Goal: Use online tool/utility: Utilize a website feature to perform a specific function

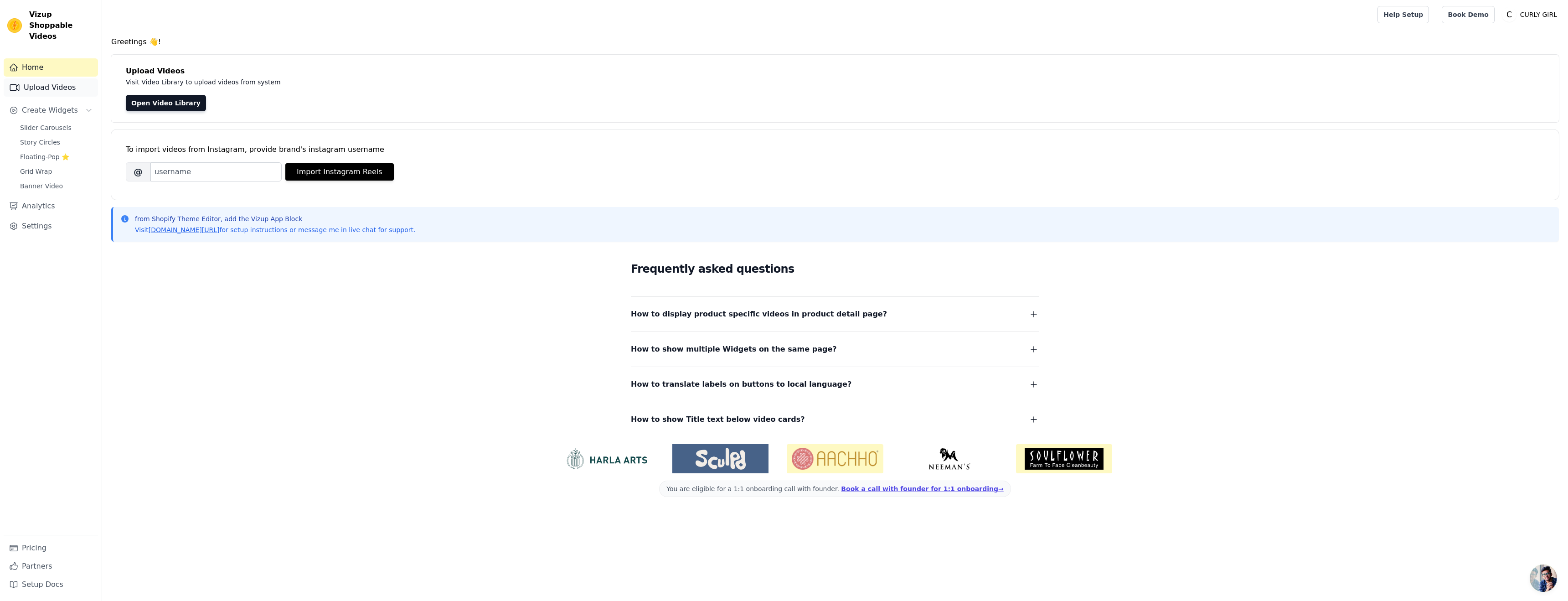
click at [49, 81] on link "Upload Videos" at bounding box center [51, 88] width 94 height 18
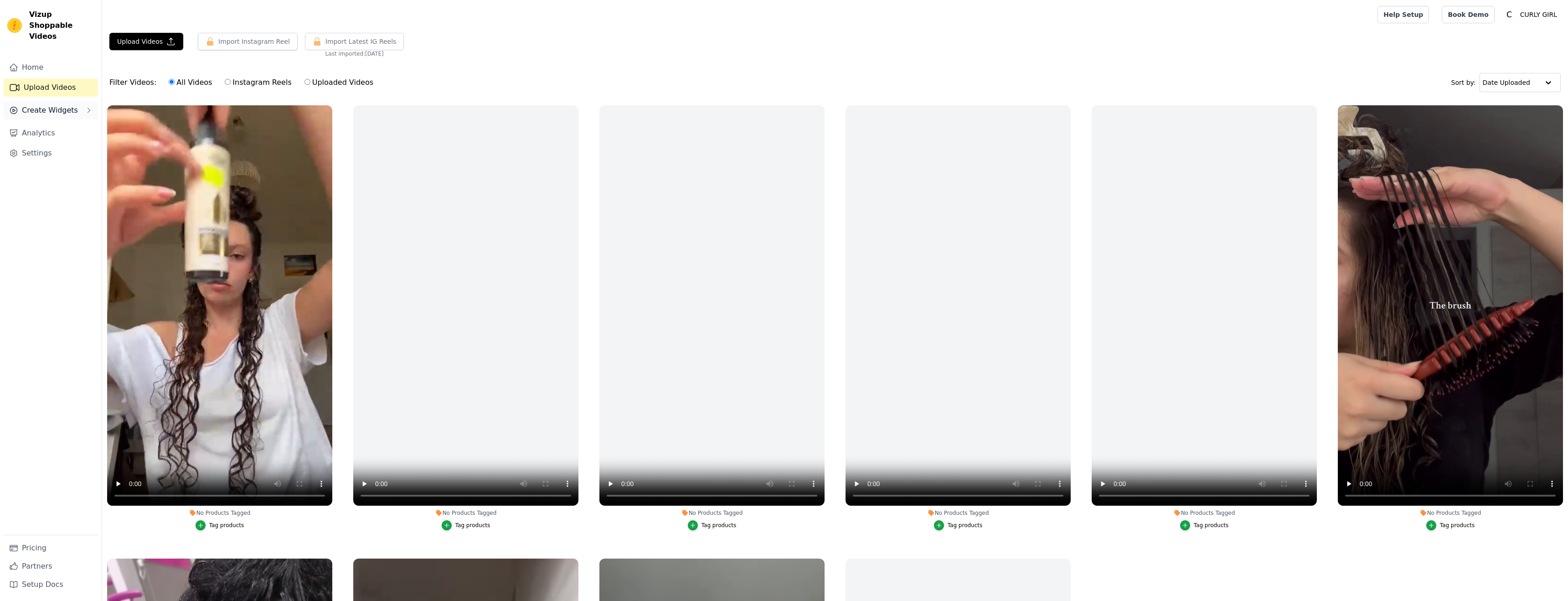
click at [69, 105] on span "Create Widgets" at bounding box center [49, 110] width 56 height 11
click at [71, 122] on link "Slider Carousels" at bounding box center [55, 128] width 83 height 13
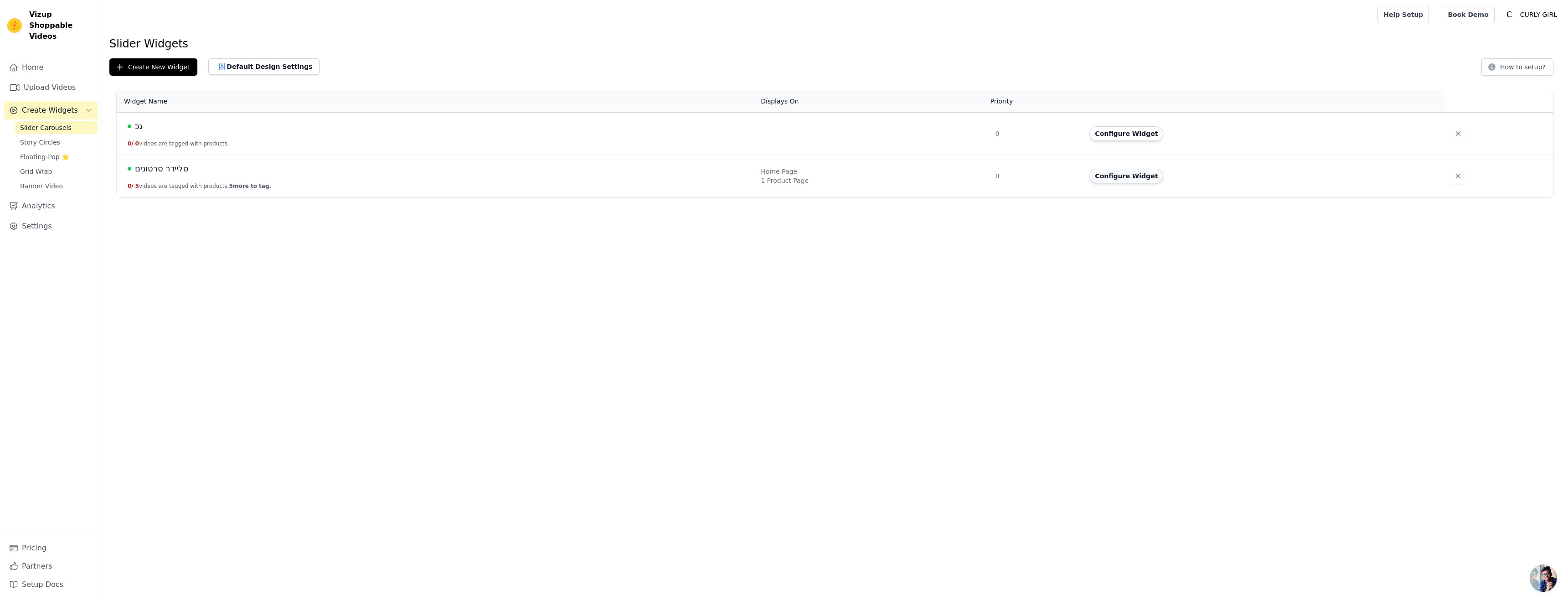
click at [1143, 174] on button "Configure Widget" at bounding box center [1126, 176] width 73 height 14
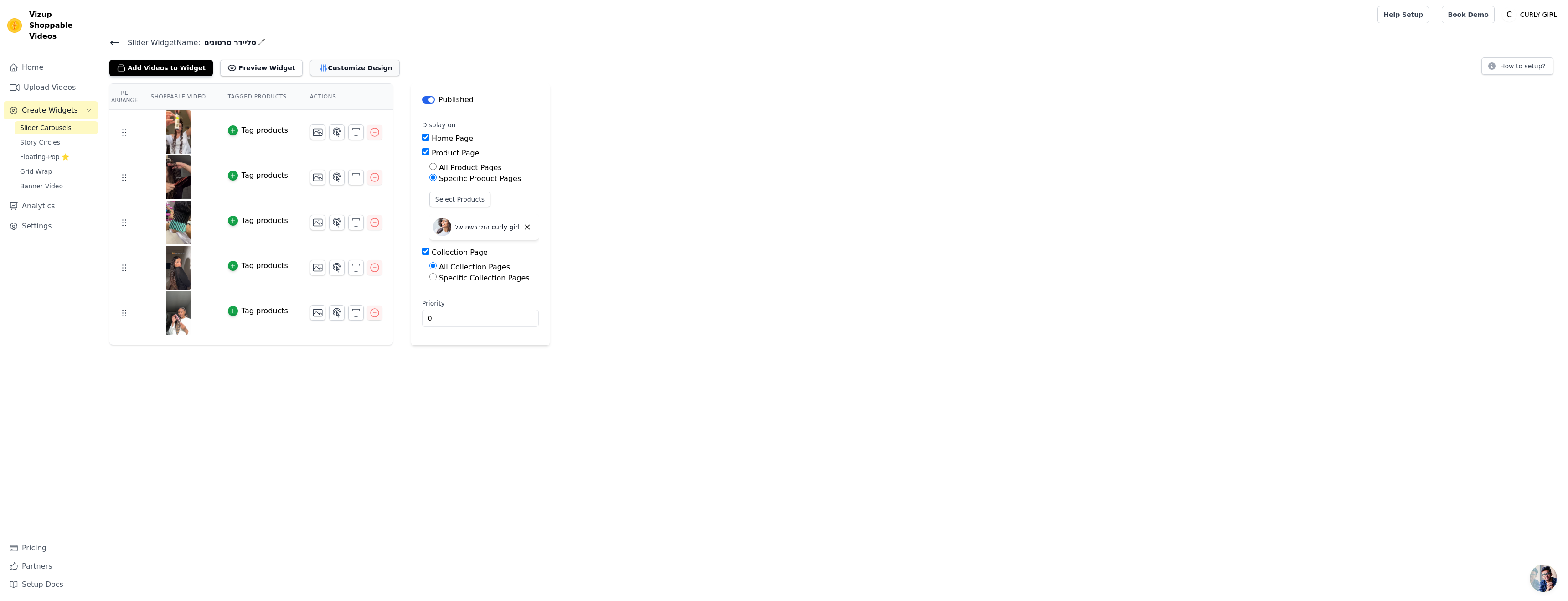
click at [310, 74] on button "Customize Design" at bounding box center [355, 68] width 90 height 17
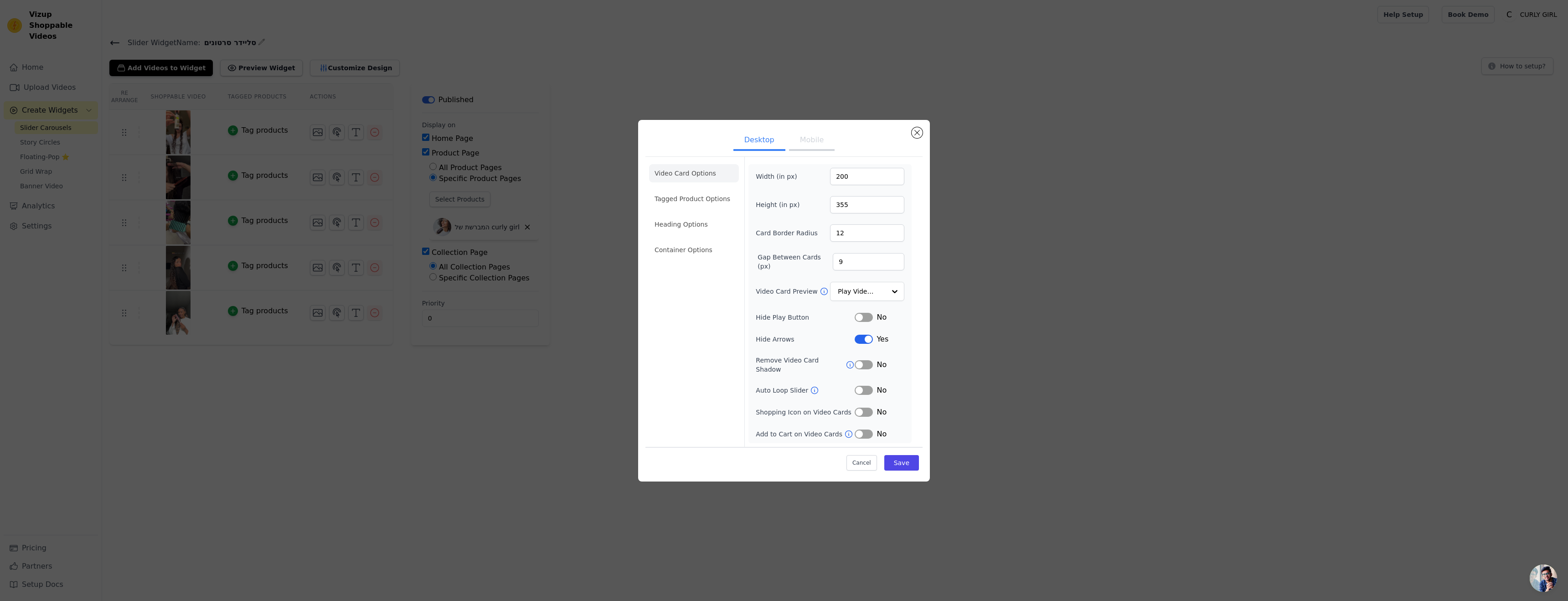
click at [817, 151] on button "Mobile" at bounding box center [811, 140] width 46 height 20
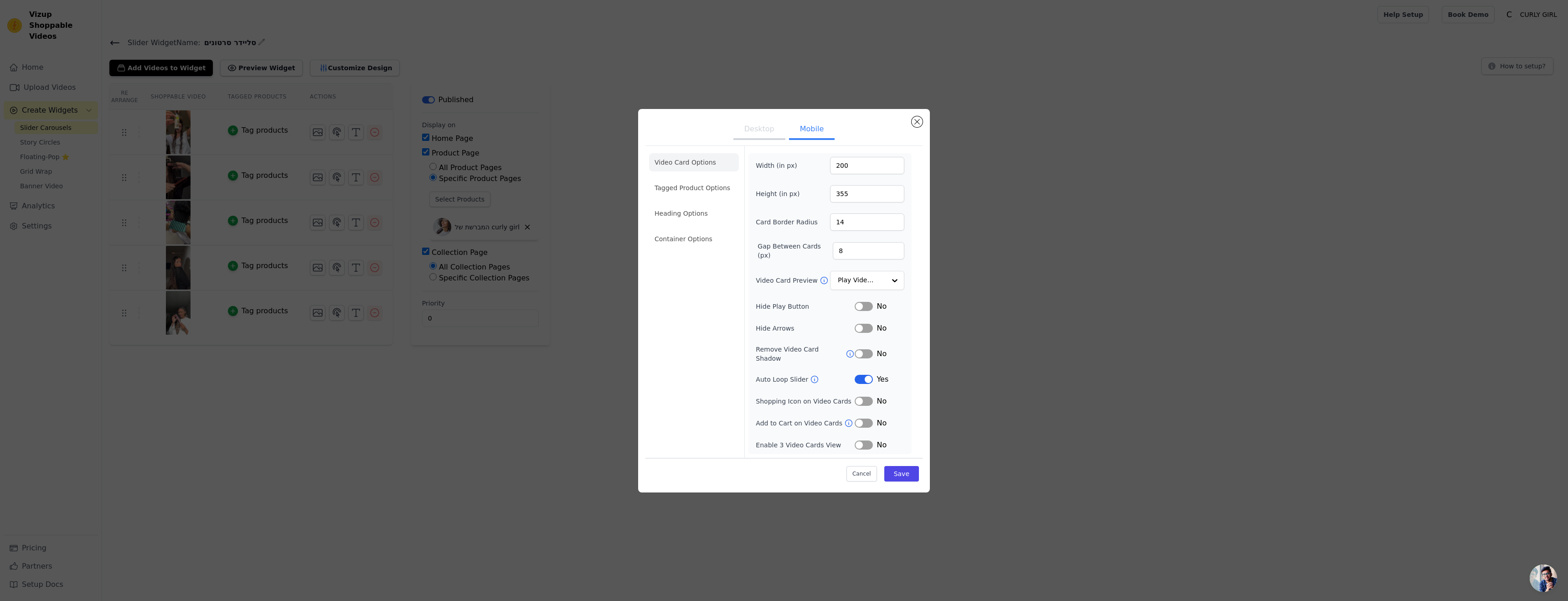
click at [727, 200] on ul "Video Card Options Tagged Product Options Heading Options Container Options" at bounding box center [694, 200] width 90 height 102
click at [724, 230] on li "Tagged Product Options" at bounding box center [694, 239] width 90 height 18
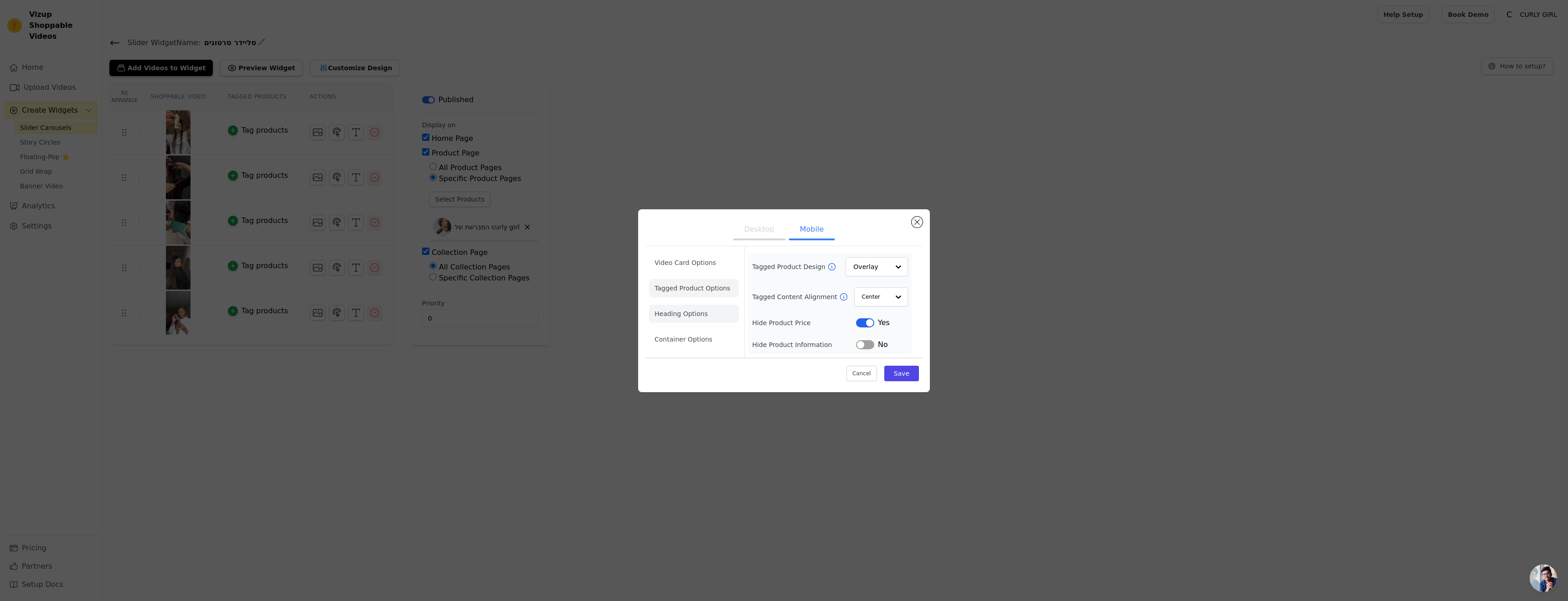
click at [707, 320] on li "Heading Options" at bounding box center [694, 314] width 90 height 18
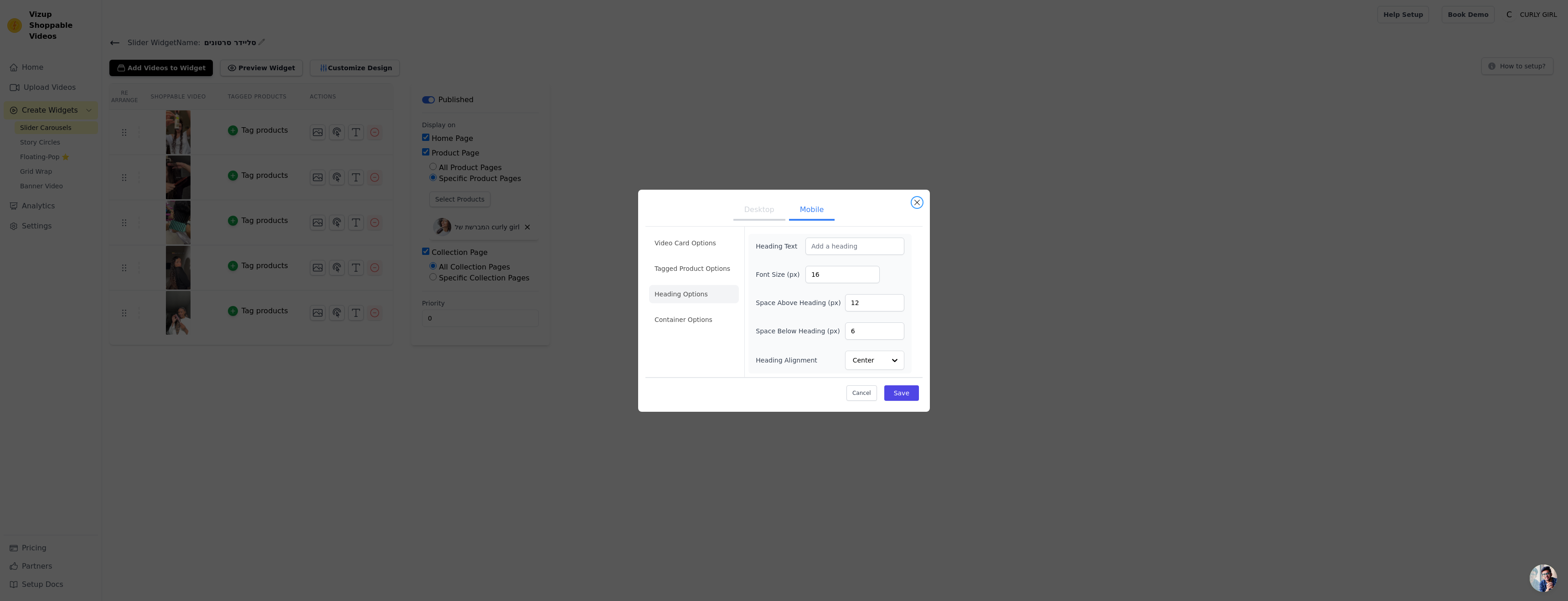
drag, startPoint x: 916, startPoint y: 197, endPoint x: 906, endPoint y: 192, distance: 11.2
click at [916, 197] on div "Desktop Mobile Video Card Options Tagged Product Options Heading Options Contai…" at bounding box center [784, 301] width 292 height 222
click at [916, 208] on ul "Desktop Mobile" at bounding box center [784, 211] width 277 height 27
click at [917, 209] on ul "Desktop Mobile" at bounding box center [784, 211] width 277 height 27
click at [915, 203] on button "Close modal" at bounding box center [917, 203] width 11 height 11
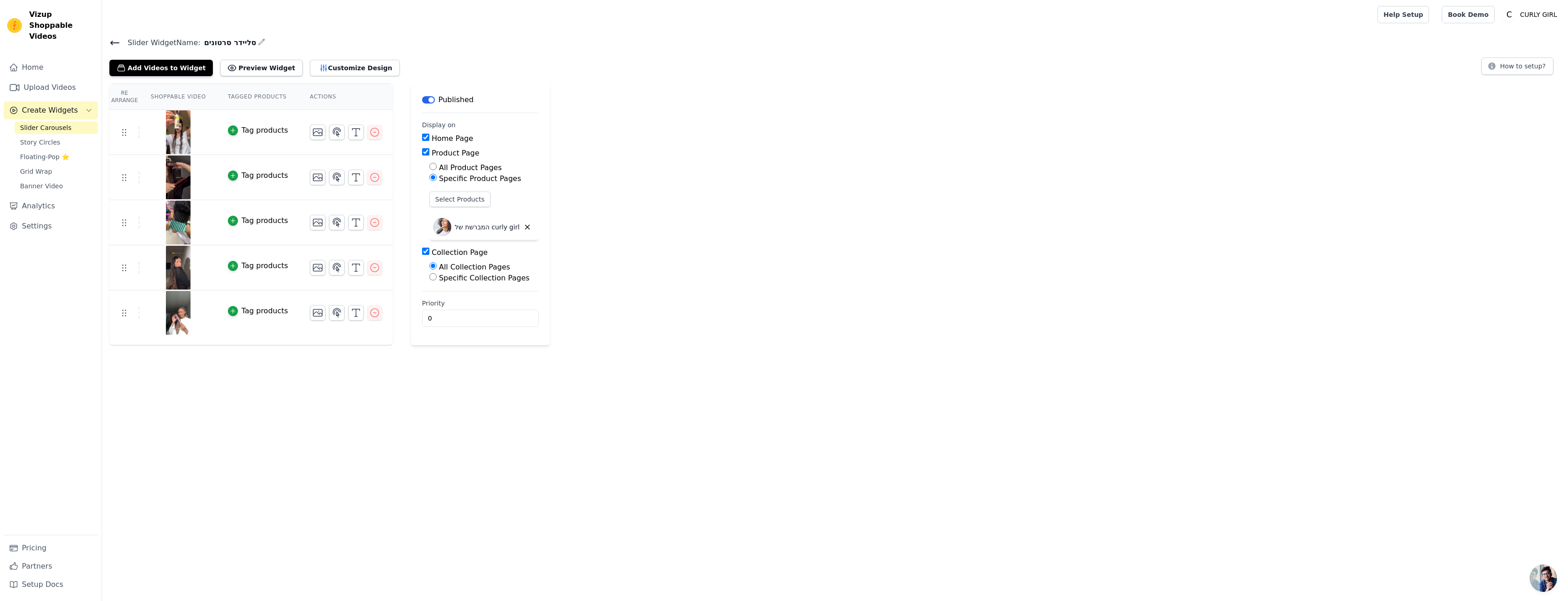
click at [468, 275] on label "Specific Collection Pages" at bounding box center [484, 278] width 91 height 9
click at [436, 275] on input "Specific Collection Pages" at bounding box center [433, 277] width 7 height 8
radio input "true"
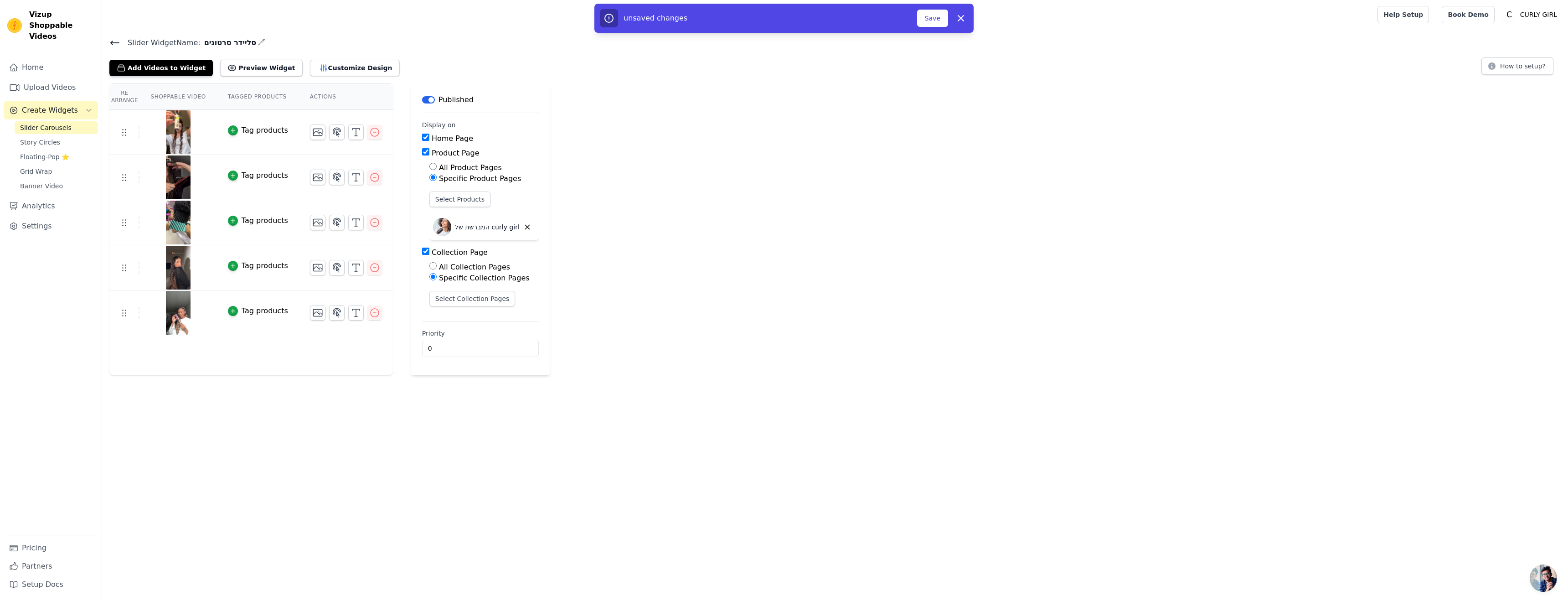
click at [456, 267] on label "All Collection Pages" at bounding box center [474, 267] width 71 height 9
click at [436, 267] on input "All Collection Pages" at bounding box center [433, 266] width 7 height 8
radio input "true"
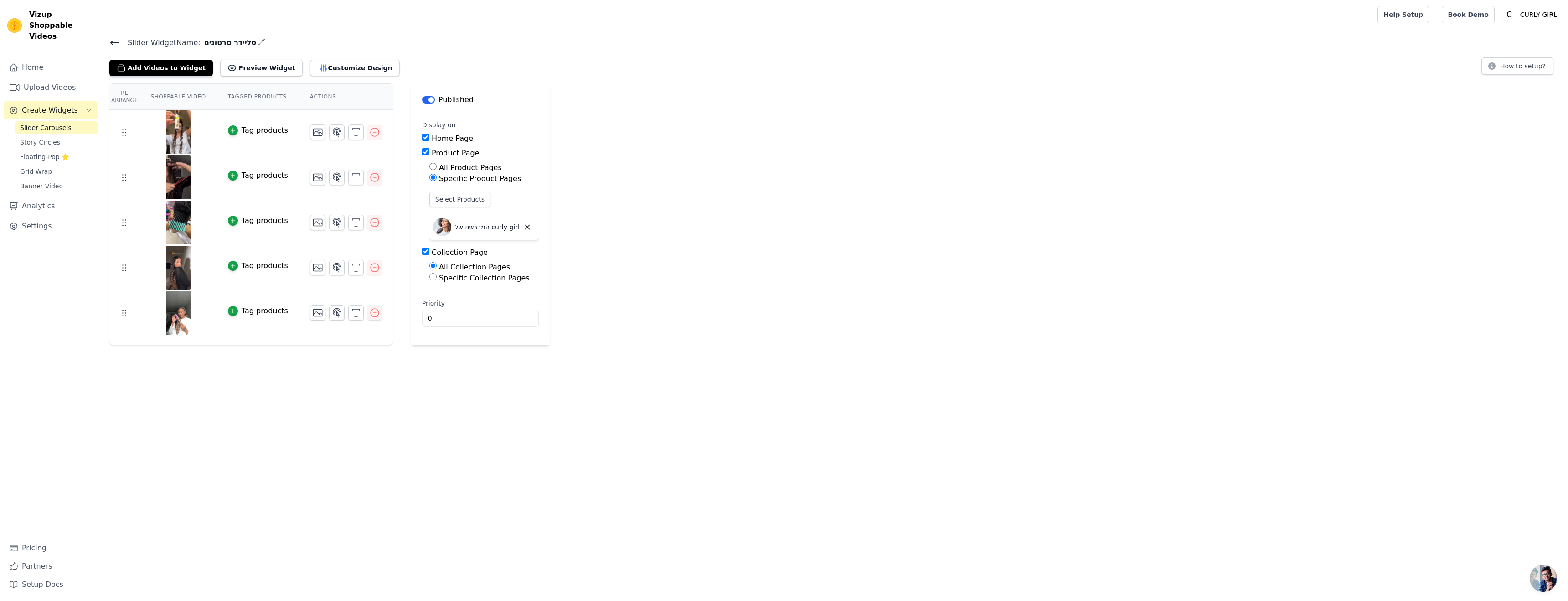
click at [460, 276] on label "Specific Collection Pages" at bounding box center [484, 278] width 91 height 9
click at [436, 276] on input "Specific Collection Pages" at bounding box center [433, 277] width 7 height 8
radio input "true"
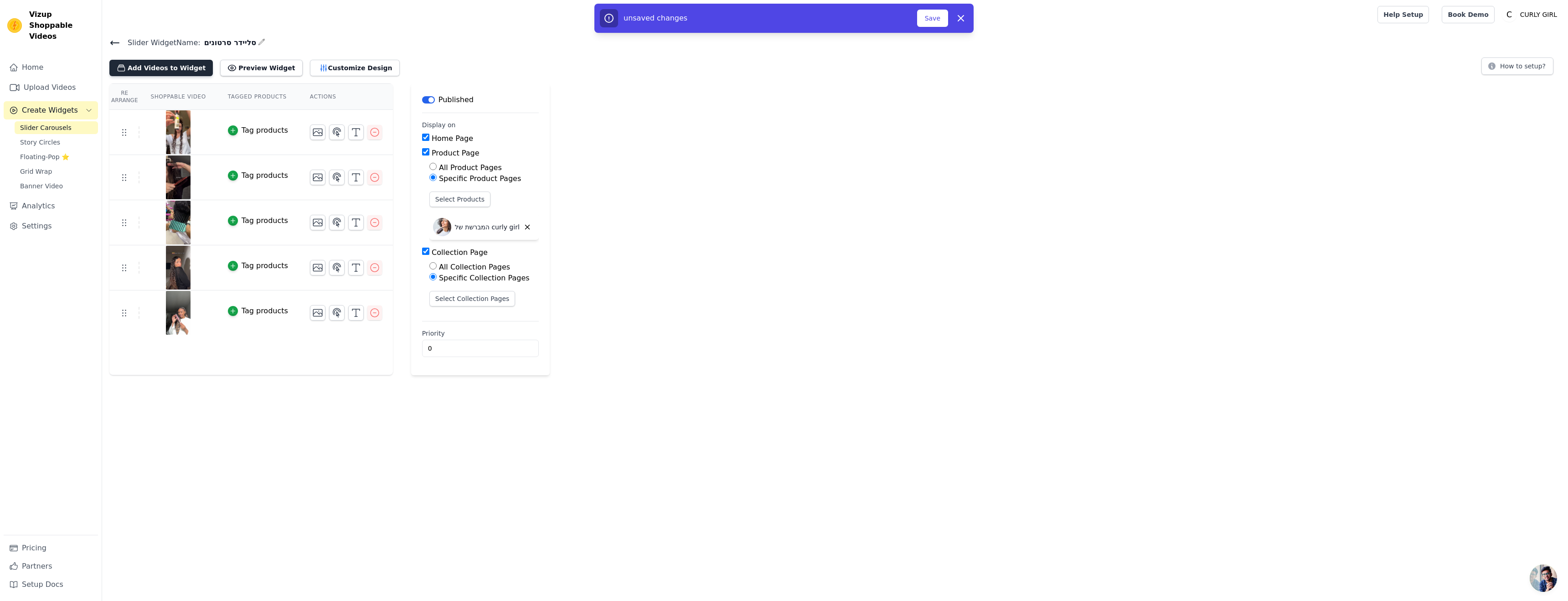
click at [175, 67] on button "Add Videos to Widget" at bounding box center [161, 68] width 103 height 17
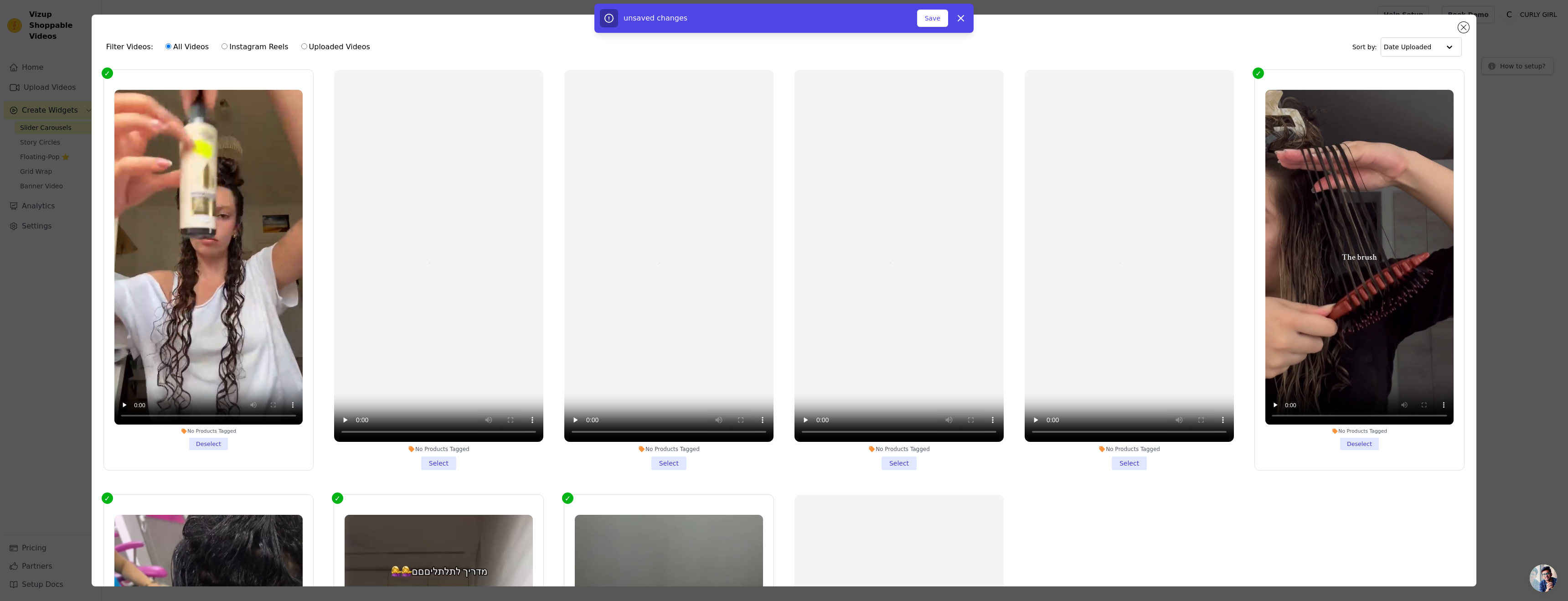
click at [372, 12] on div "unsaved changes Save Dismiss" at bounding box center [784, 18] width 1568 height 29
click at [1472, 29] on div "unsaved changes Save Dismiss" at bounding box center [784, 18] width 1568 height 29
click at [1457, 17] on div "unsaved changes Save Dismiss" at bounding box center [784, 18] width 1568 height 29
click at [1460, 26] on div "unsaved changes Save Dismiss" at bounding box center [784, 18] width 1568 height 29
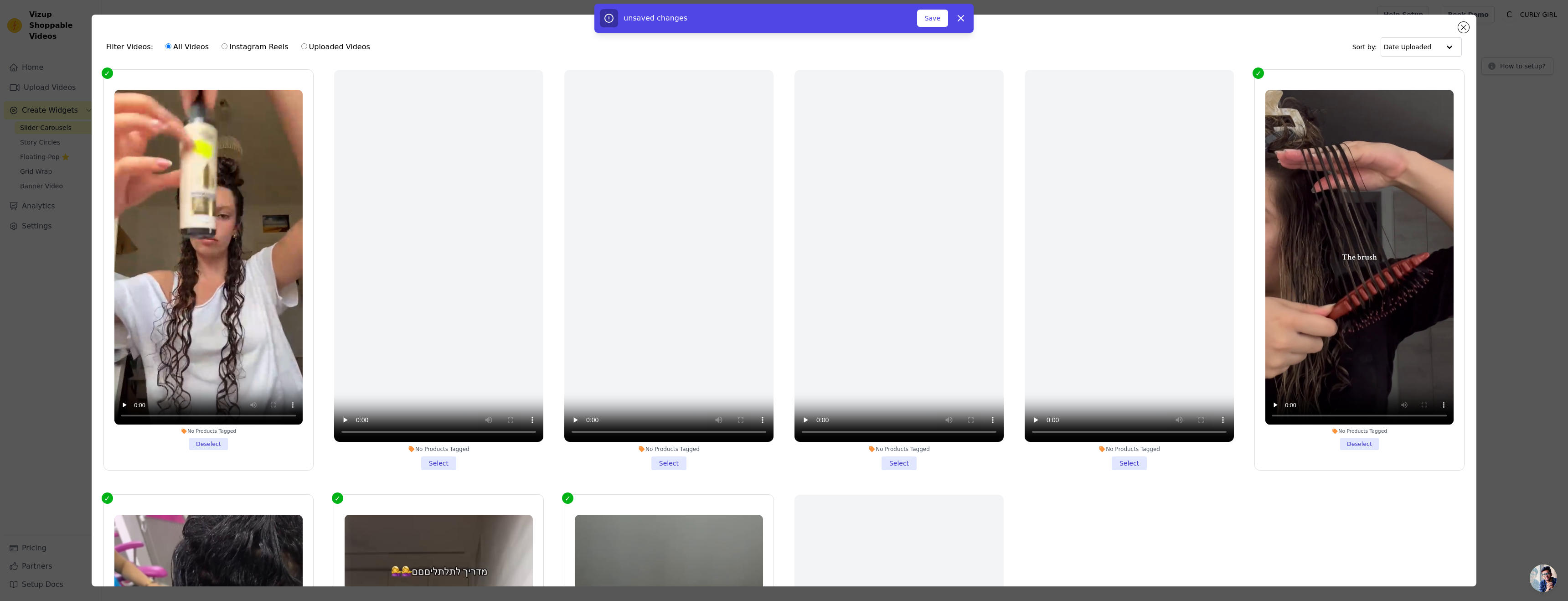
drag, startPoint x: 1460, startPoint y: 26, endPoint x: 1464, endPoint y: 32, distance: 7.2
click at [1464, 32] on div "unsaved changes Save Dismiss" at bounding box center [784, 18] width 1568 height 29
